Goal: Task Accomplishment & Management: Understand process/instructions

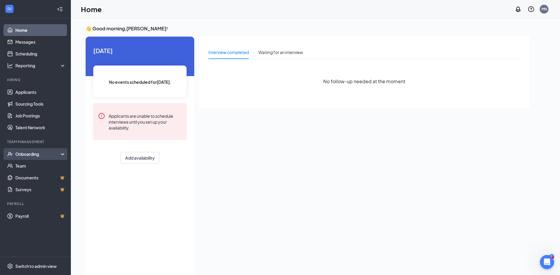
drag, startPoint x: 0, startPoint y: 0, endPoint x: 26, endPoint y: 153, distance: 154.8
click at [26, 153] on div "Onboarding" at bounding box center [37, 154] width 45 height 6
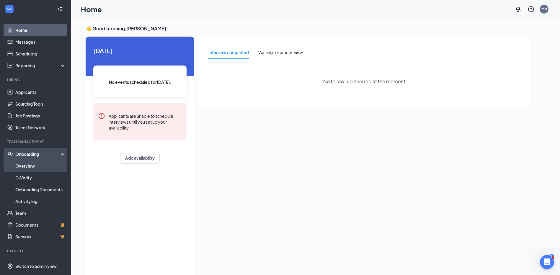
drag, startPoint x: 24, startPoint y: 165, endPoint x: 27, endPoint y: 163, distance: 3.4
click at [24, 166] on link "Overview" at bounding box center [40, 166] width 50 height 12
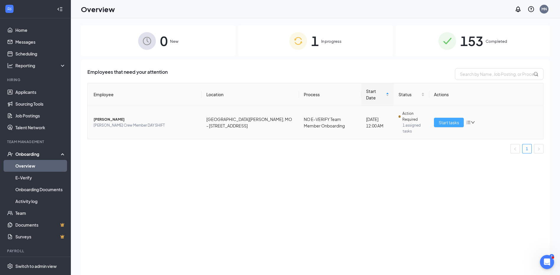
click at [442, 119] on span "Start tasks" at bounding box center [449, 122] width 20 height 6
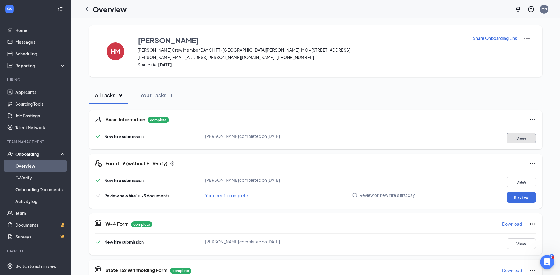
click at [518, 140] on button "View" at bounding box center [521, 138] width 30 height 11
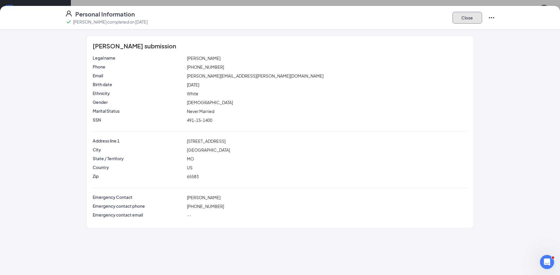
drag, startPoint x: 473, startPoint y: 17, endPoint x: 321, endPoint y: 86, distance: 166.3
click at [473, 17] on button "Close" at bounding box center [467, 18] width 30 height 12
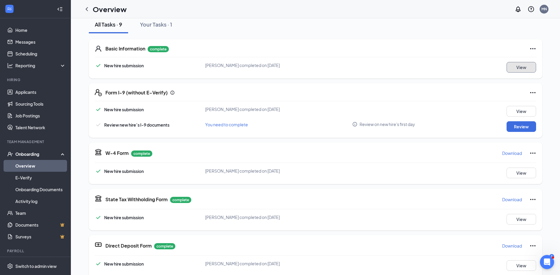
scroll to position [59, 0]
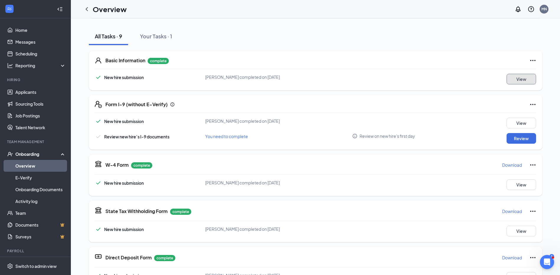
click at [518, 81] on button "View" at bounding box center [521, 79] width 30 height 11
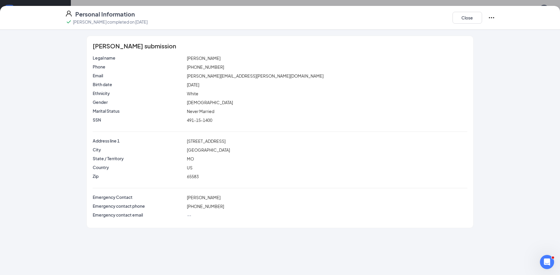
scroll to position [48, 0]
click at [466, 17] on button "Close" at bounding box center [467, 18] width 30 height 12
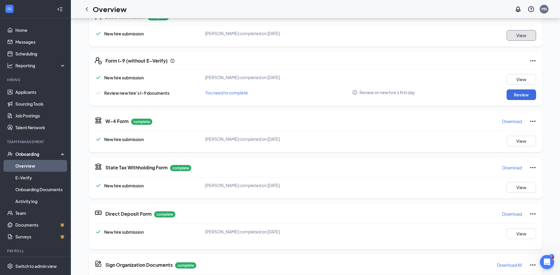
scroll to position [0, 0]
